Goal: Entertainment & Leisure: Consume media (video, audio)

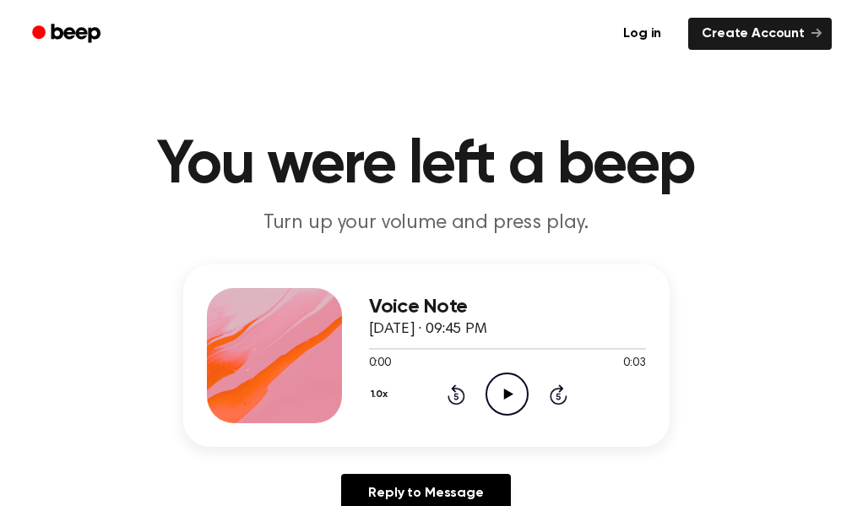
click at [524, 389] on icon "Play Audio" at bounding box center [507, 393] width 43 height 43
click at [511, 395] on icon at bounding box center [508, 393] width 9 height 11
click at [512, 390] on icon "Play Audio" at bounding box center [507, 393] width 43 height 43
click at [509, 388] on icon "Play Audio" at bounding box center [507, 393] width 43 height 43
click at [521, 389] on icon "Play Audio" at bounding box center [507, 393] width 43 height 43
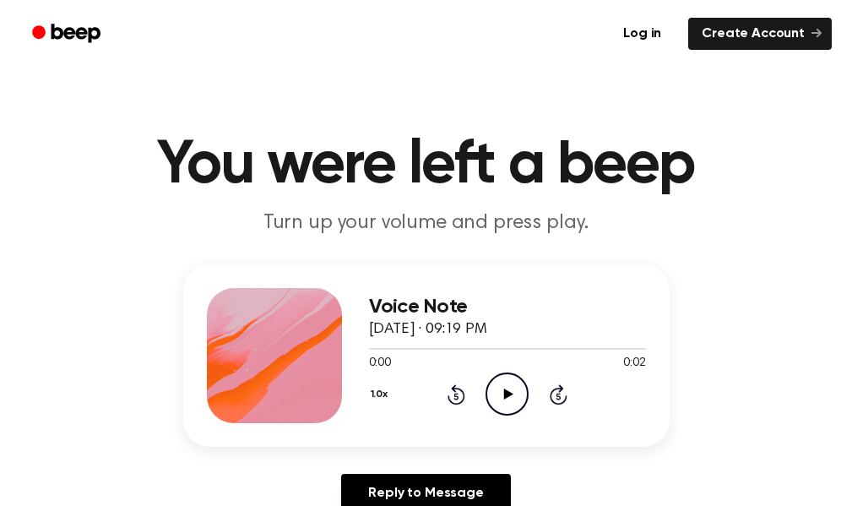
click at [509, 390] on icon "Play Audio" at bounding box center [507, 393] width 43 height 43
click at [507, 395] on icon at bounding box center [508, 393] width 9 height 11
click at [505, 395] on icon at bounding box center [508, 393] width 9 height 11
click at [502, 406] on icon "Play Audio" at bounding box center [507, 393] width 43 height 43
click at [521, 405] on icon "Play Audio" at bounding box center [507, 393] width 43 height 43
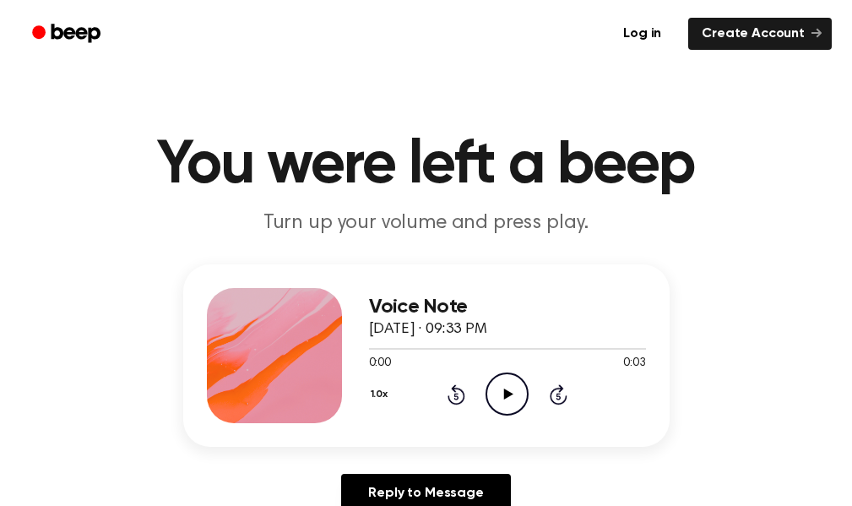
click at [490, 405] on circle at bounding box center [506, 393] width 41 height 41
click at [519, 410] on circle at bounding box center [506, 393] width 41 height 41
